Goal: Find specific page/section: Find specific page/section

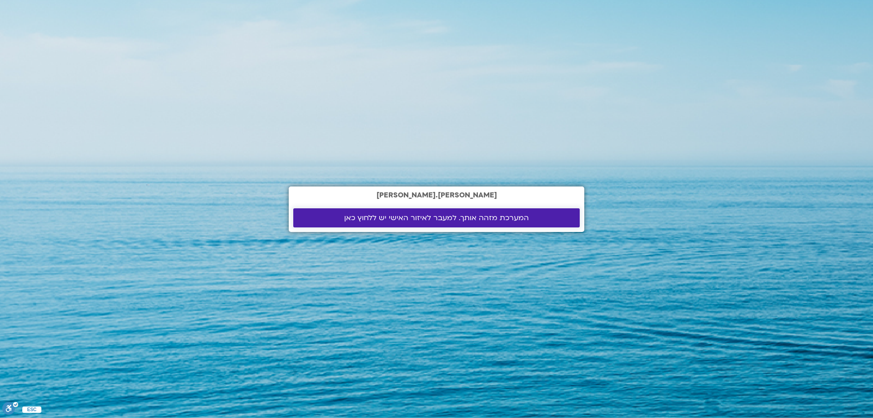
click at [387, 220] on span "המערכת מזהה אותך. למעבר לאיזור האישי יש ללחוץ כאן" at bounding box center [436, 218] width 185 height 8
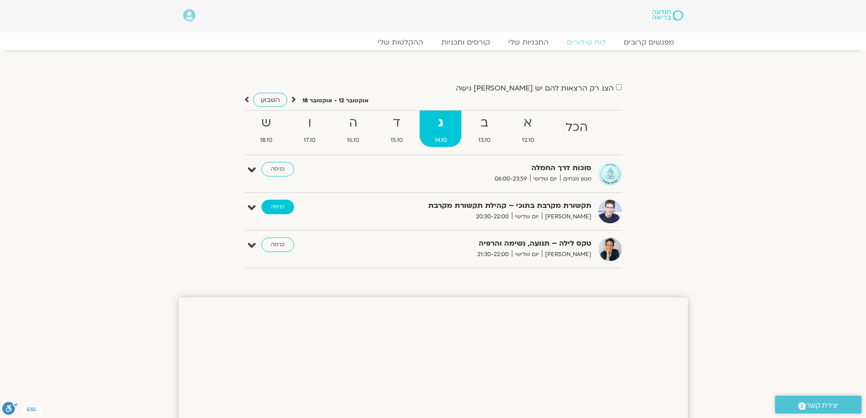
click at [286, 212] on link "כניסה" at bounding box center [277, 207] width 33 height 15
